Goal: Task Accomplishment & Management: Use online tool/utility

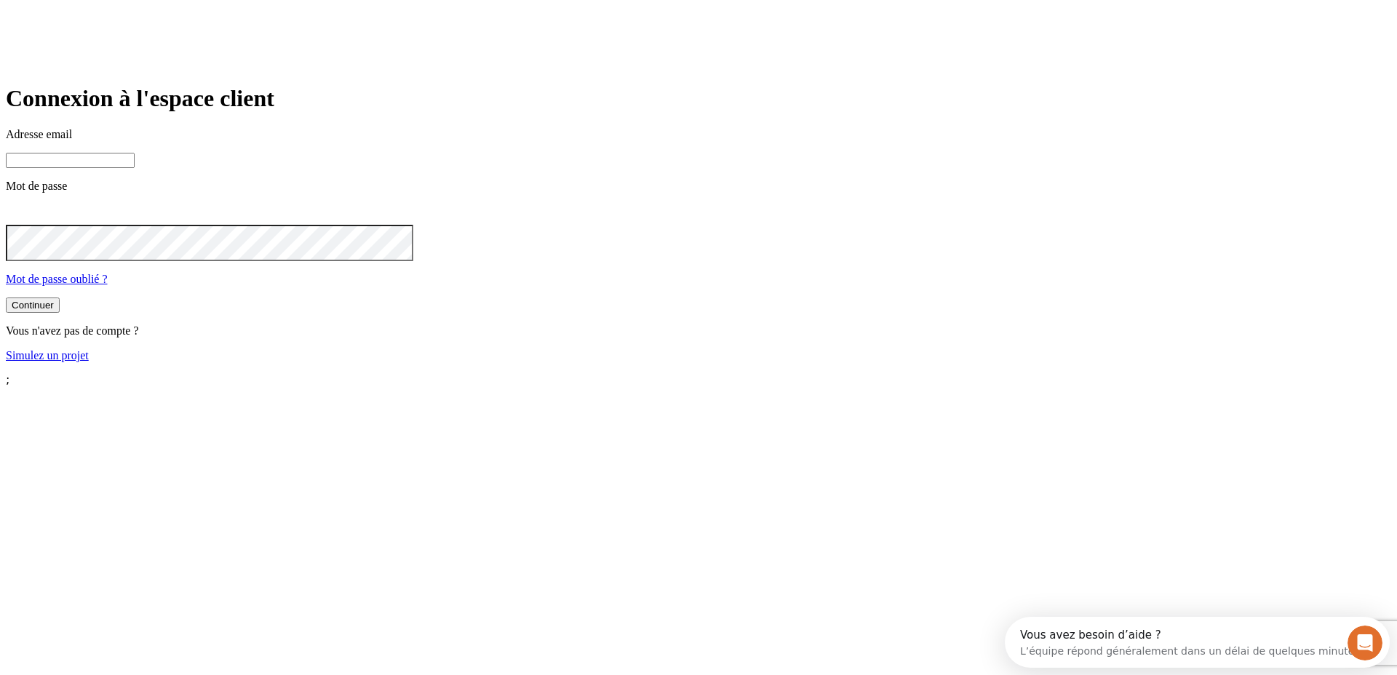
click at [135, 168] on input at bounding box center [70, 160] width 129 height 15
paste input "[PERSON_NAME][DOMAIN_NAME][EMAIL_ADDRESS][DOMAIN_NAME]"
type input "[PERSON_NAME][DOMAIN_NAME][EMAIL_ADDRESS][DOMAIN_NAME]"
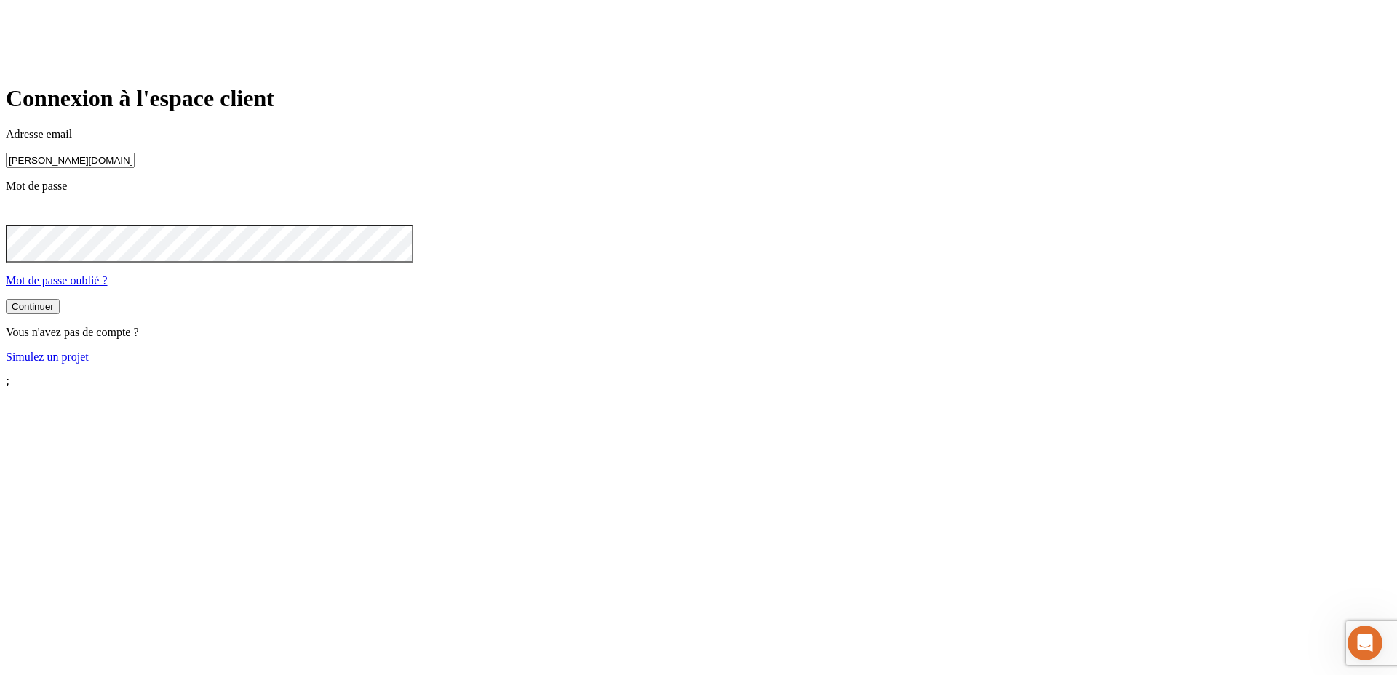
click at [60, 314] on button "Continuer" at bounding box center [33, 306] width 54 height 15
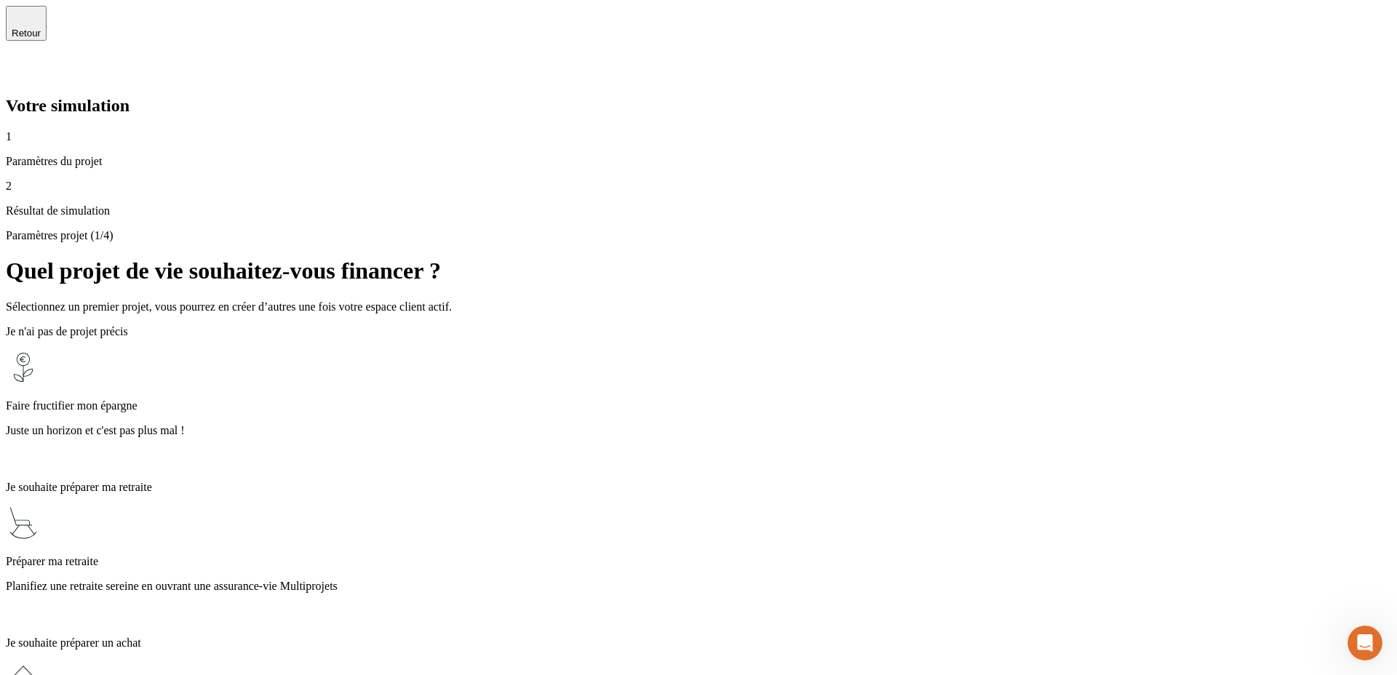
click at [41, 28] on span "Retour" at bounding box center [26, 33] width 29 height 11
click at [23, 61] on icon at bounding box center [14, 69] width 17 height 17
